Goal: Task Accomplishment & Management: Manage account settings

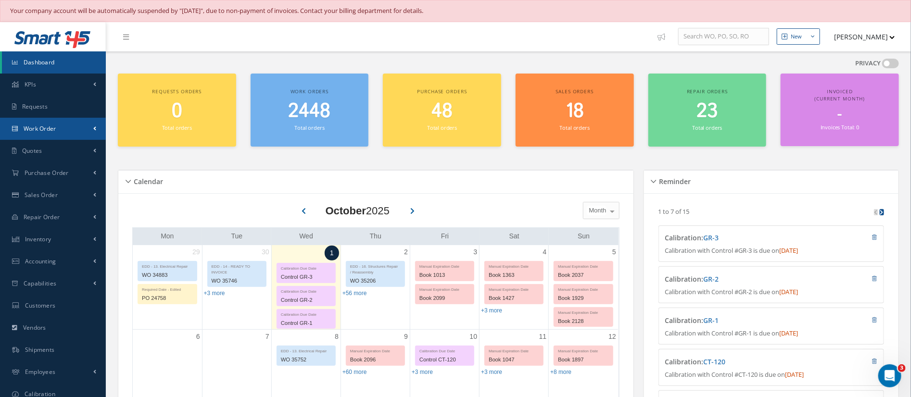
click at [44, 129] on span "Work Order" at bounding box center [40, 129] width 33 height 8
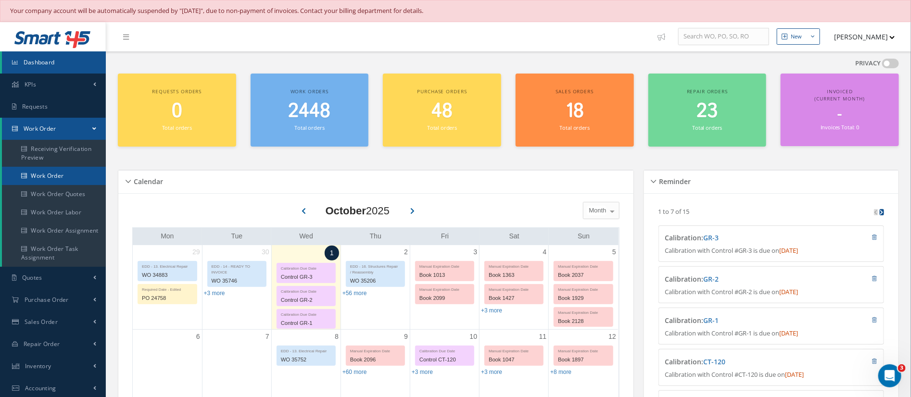
click at [38, 175] on link "Work Order" at bounding box center [54, 176] width 104 height 18
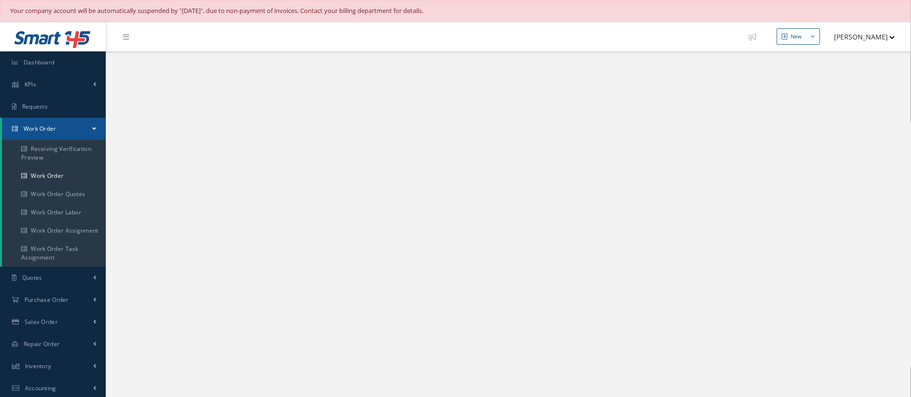
select select "25"
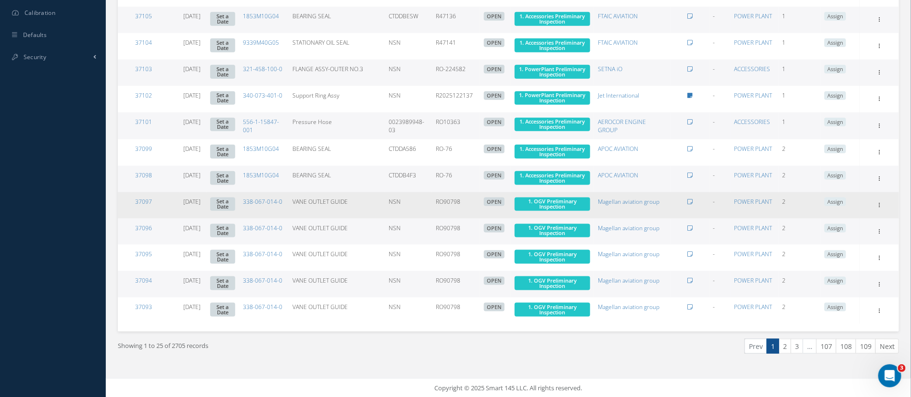
scroll to position [508, 0]
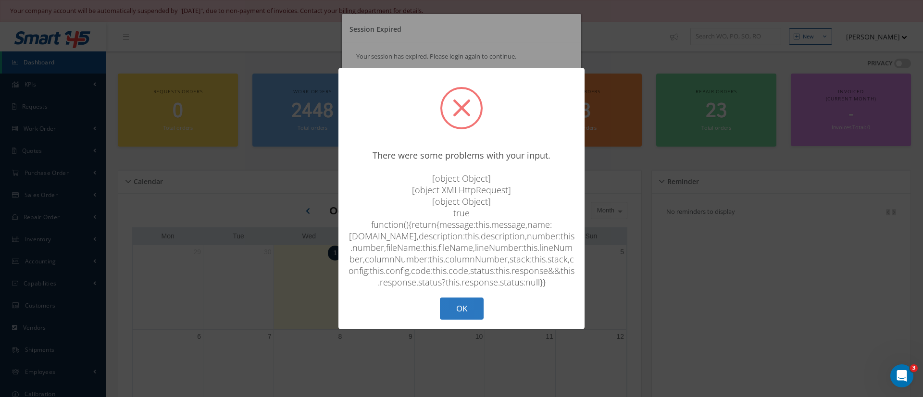
click at [461, 320] on button "OK" at bounding box center [462, 309] width 44 height 23
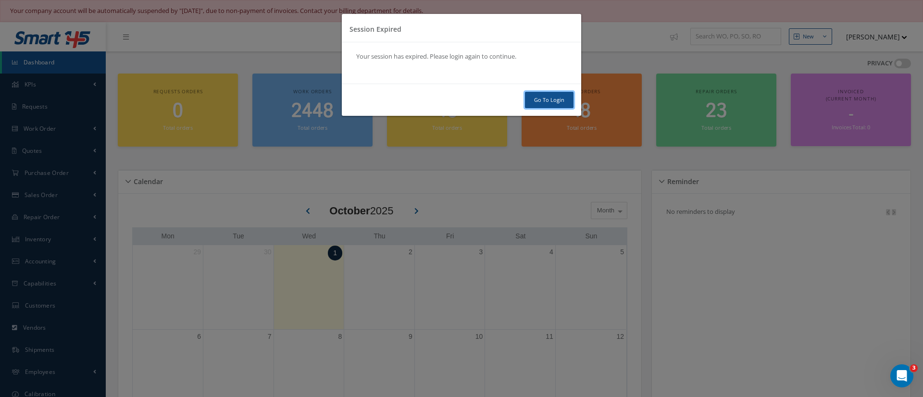
click at [552, 96] on link "Go To Login" at bounding box center [549, 100] width 49 height 17
